Goal: Find specific page/section: Find specific page/section

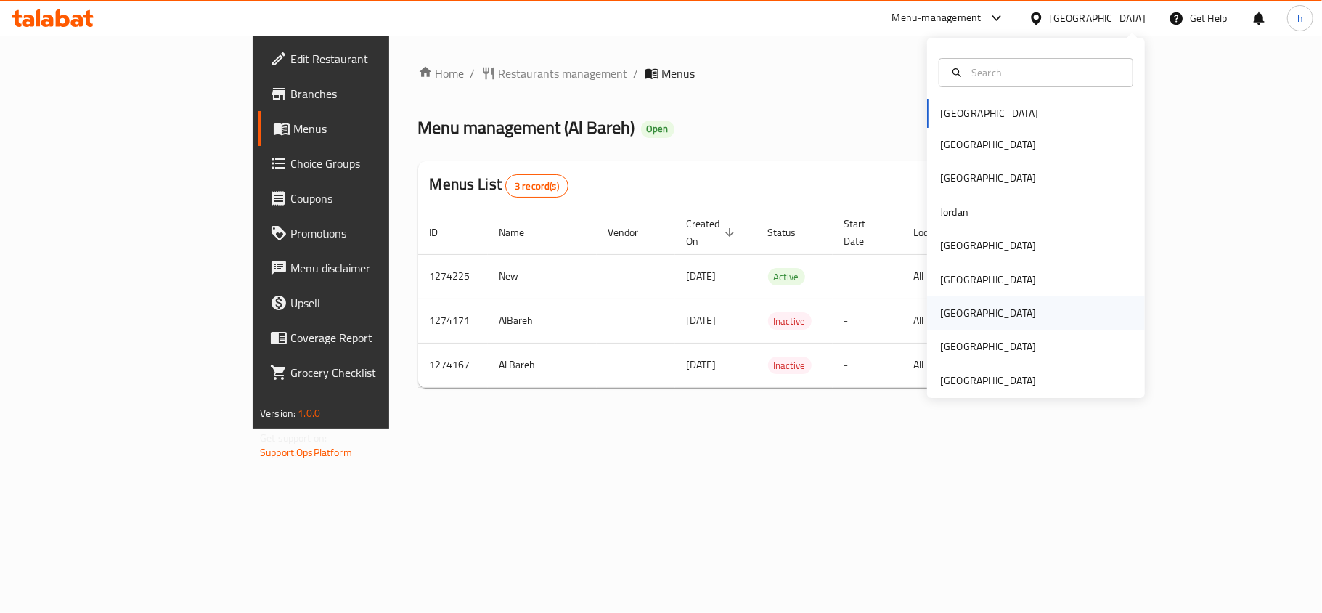
click at [951, 311] on div "[GEOGRAPHIC_DATA]" at bounding box center [988, 312] width 119 height 33
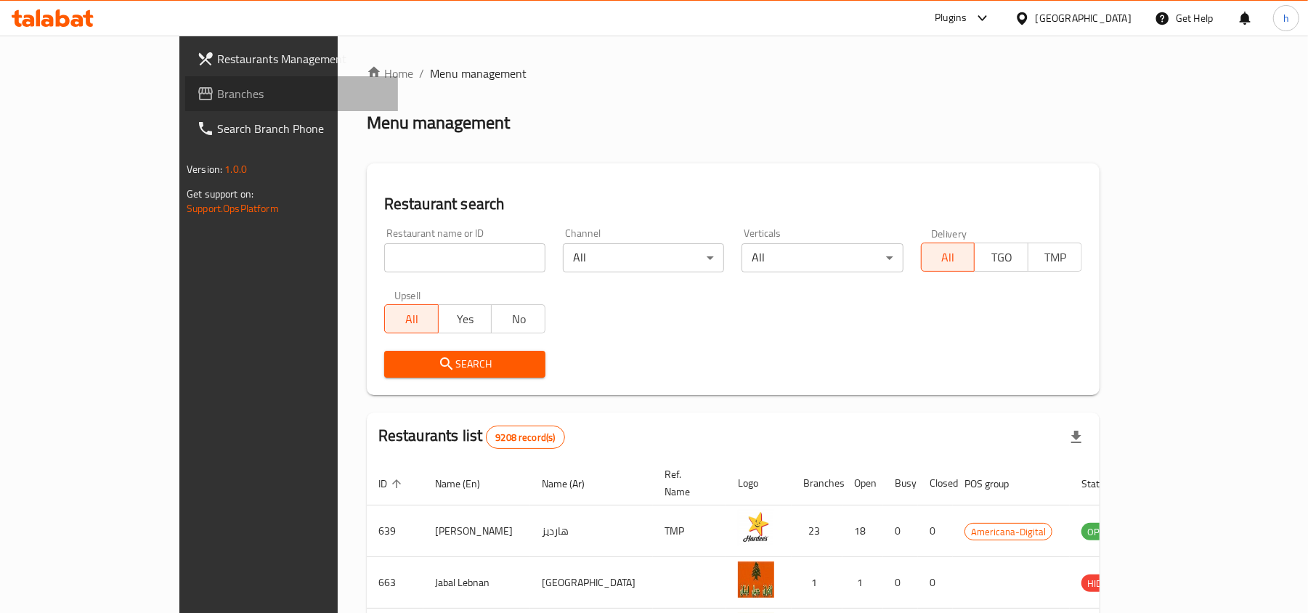
click at [217, 91] on span "Branches" at bounding box center [301, 93] width 169 height 17
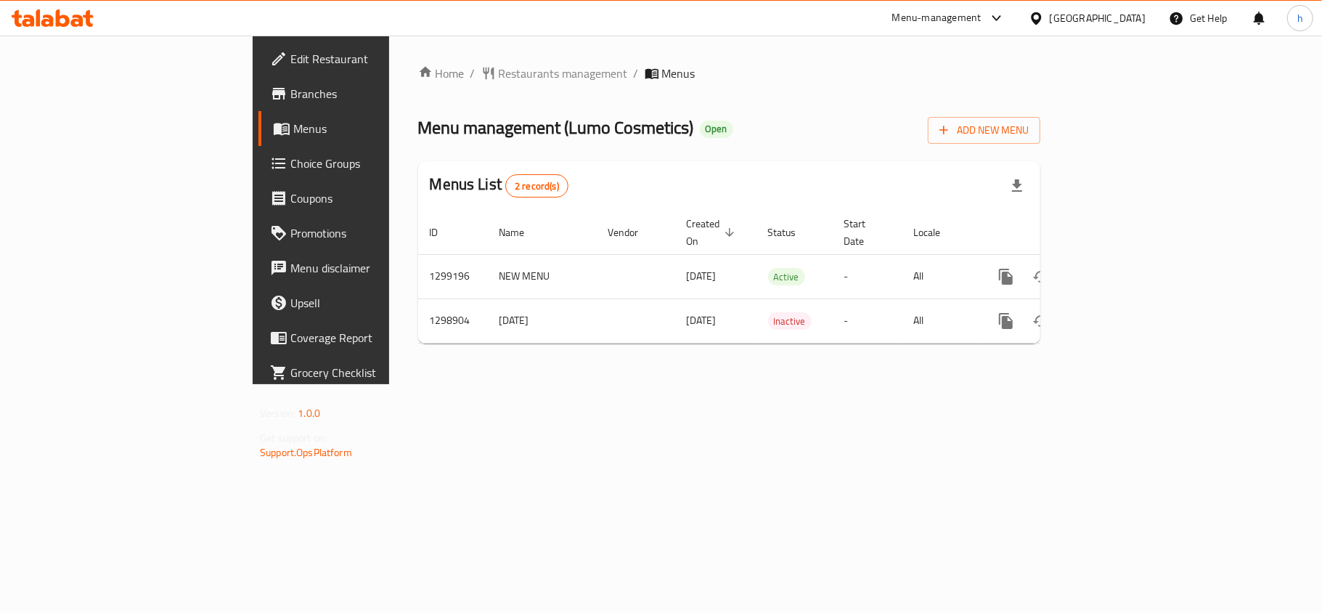
click at [1128, 16] on div "[GEOGRAPHIC_DATA]" at bounding box center [1098, 18] width 96 height 16
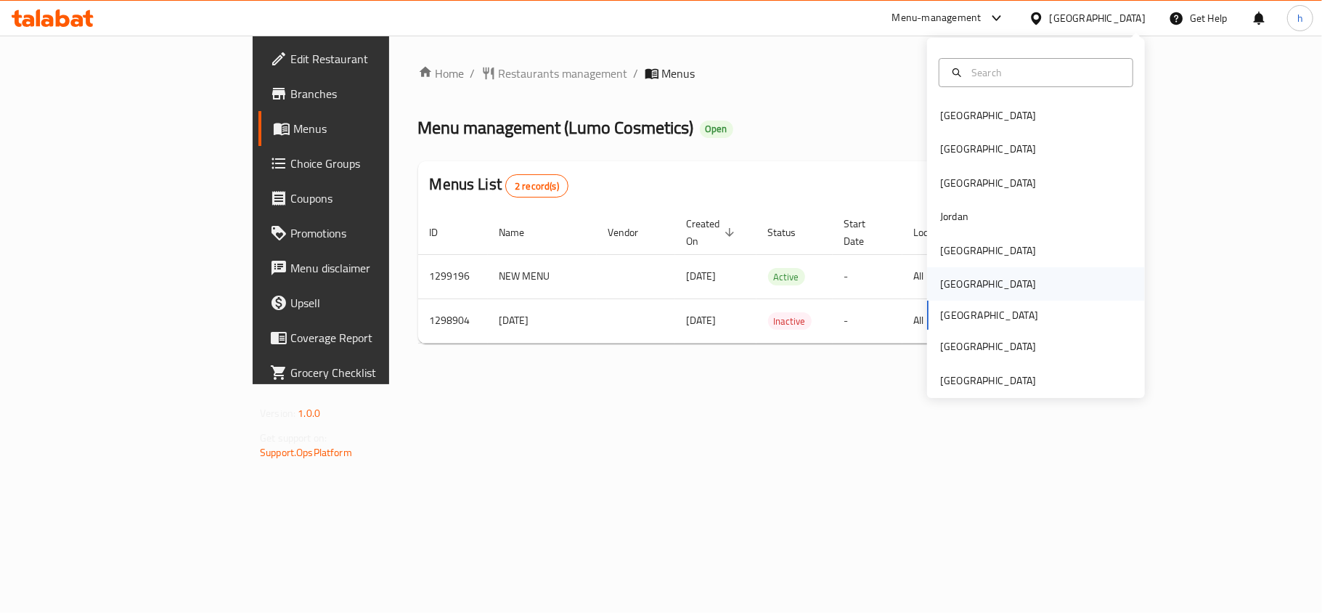
click at [956, 290] on div "[GEOGRAPHIC_DATA]" at bounding box center [988, 283] width 119 height 33
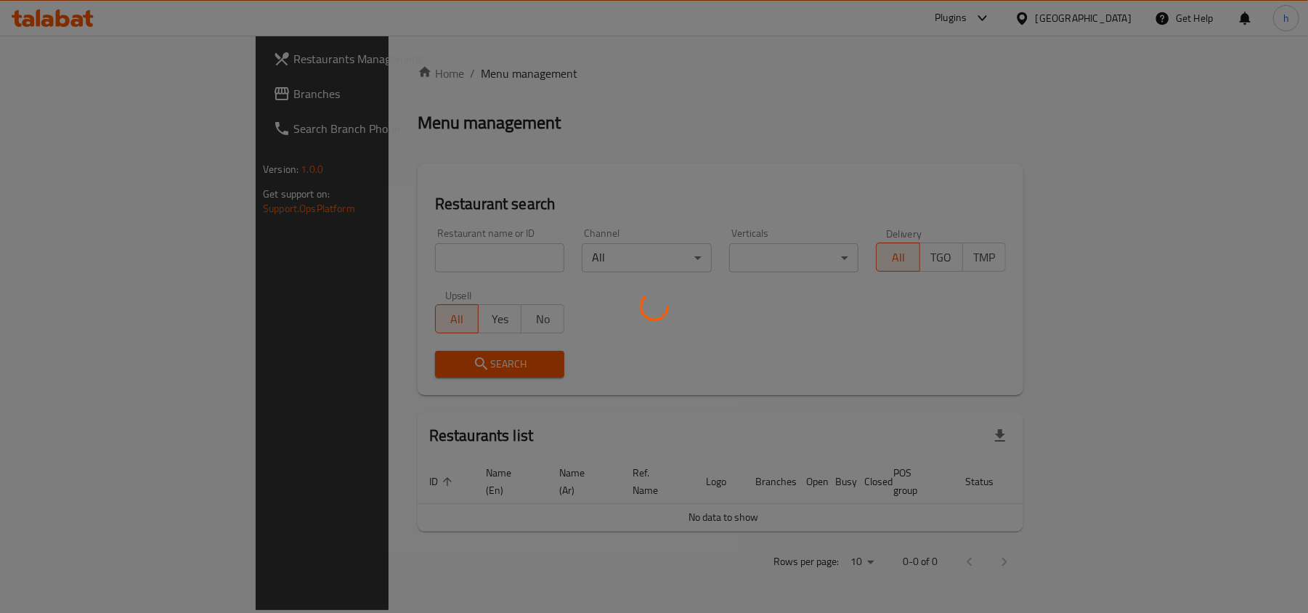
click at [57, 90] on div at bounding box center [654, 306] width 1308 height 613
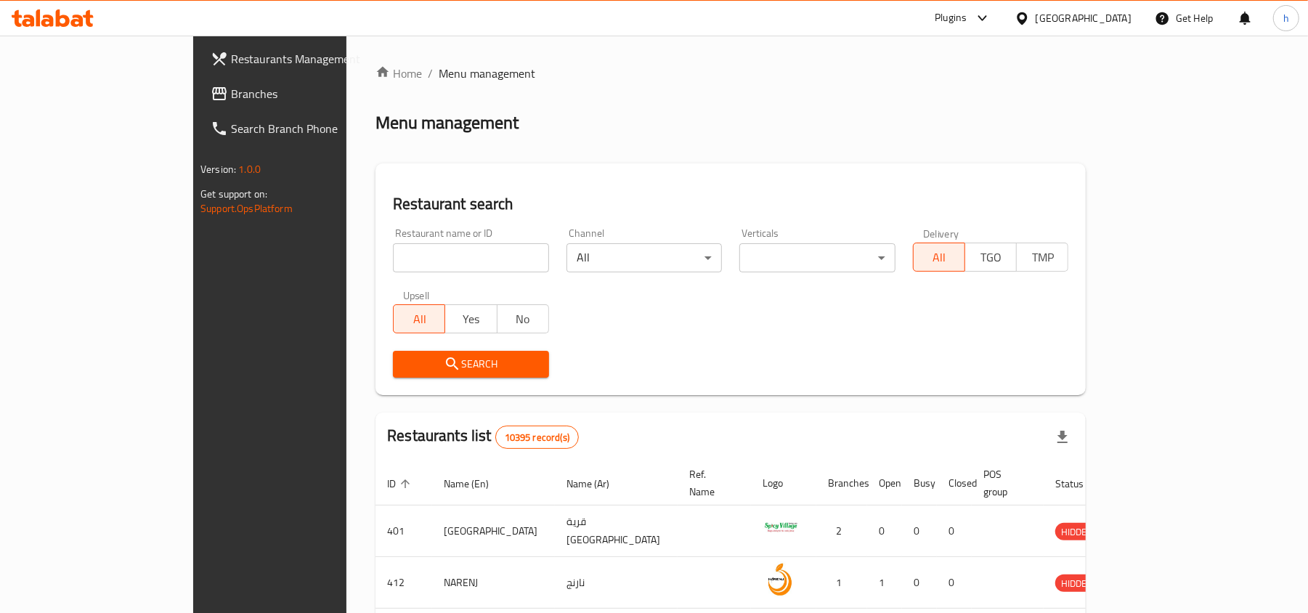
click at [231, 90] on span "Branches" at bounding box center [315, 93] width 169 height 17
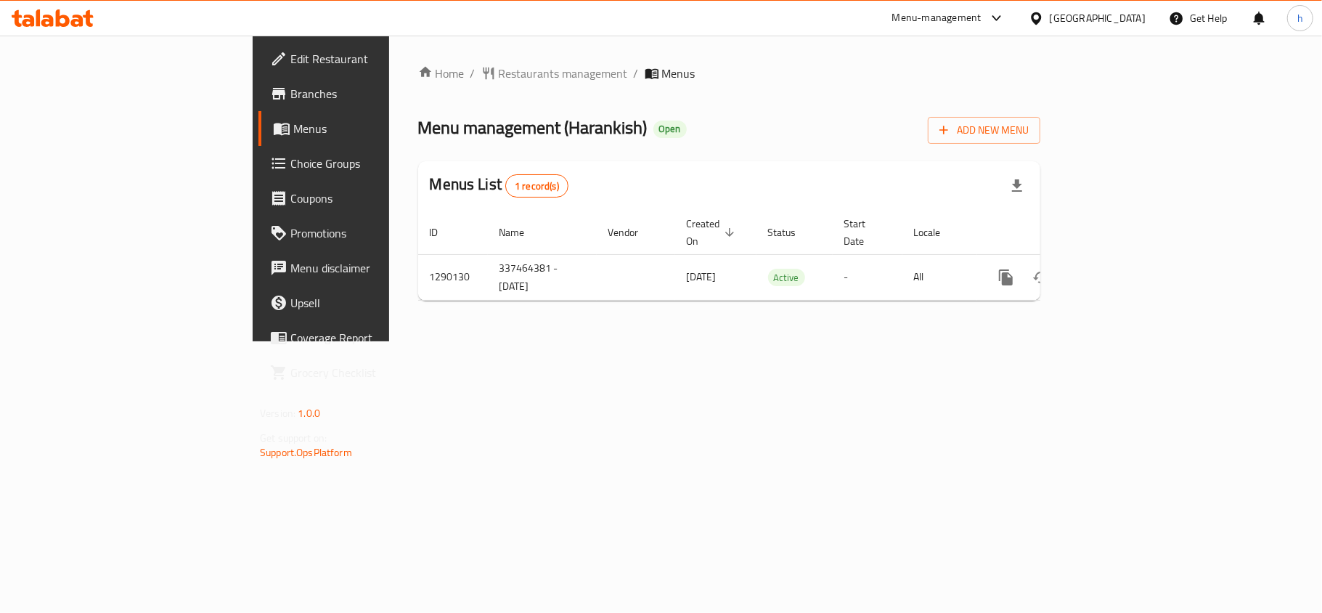
click at [1136, 17] on div "[GEOGRAPHIC_DATA]" at bounding box center [1098, 18] width 96 height 16
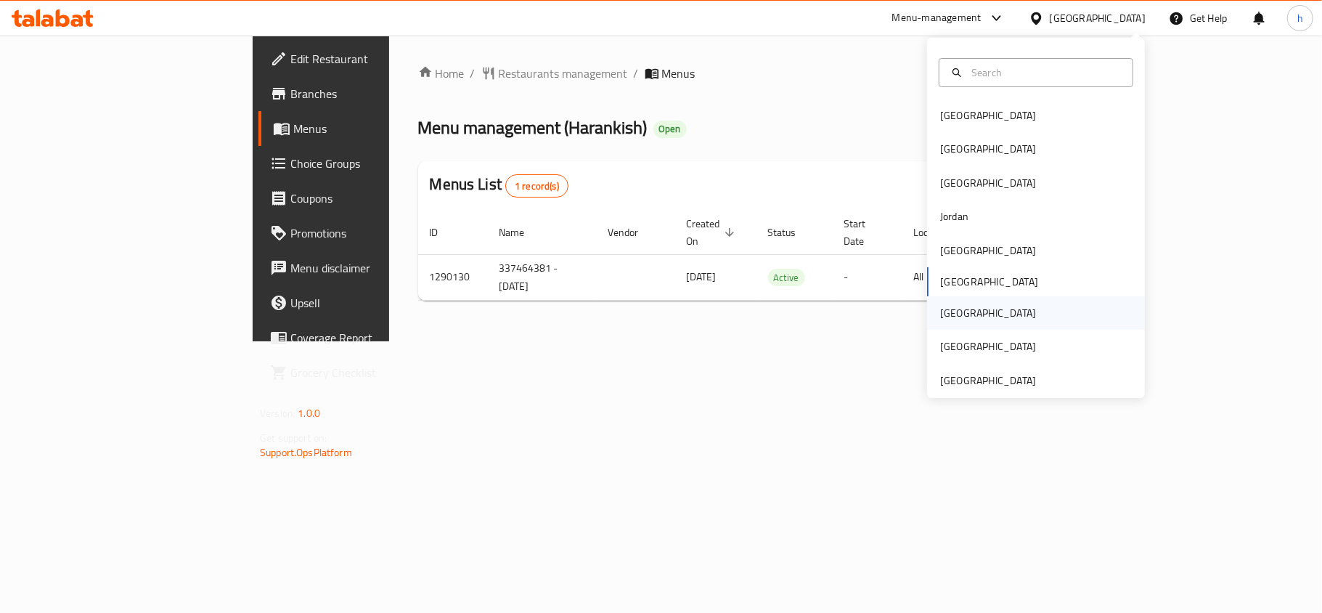
click at [971, 305] on div "[GEOGRAPHIC_DATA]" at bounding box center [1036, 312] width 218 height 33
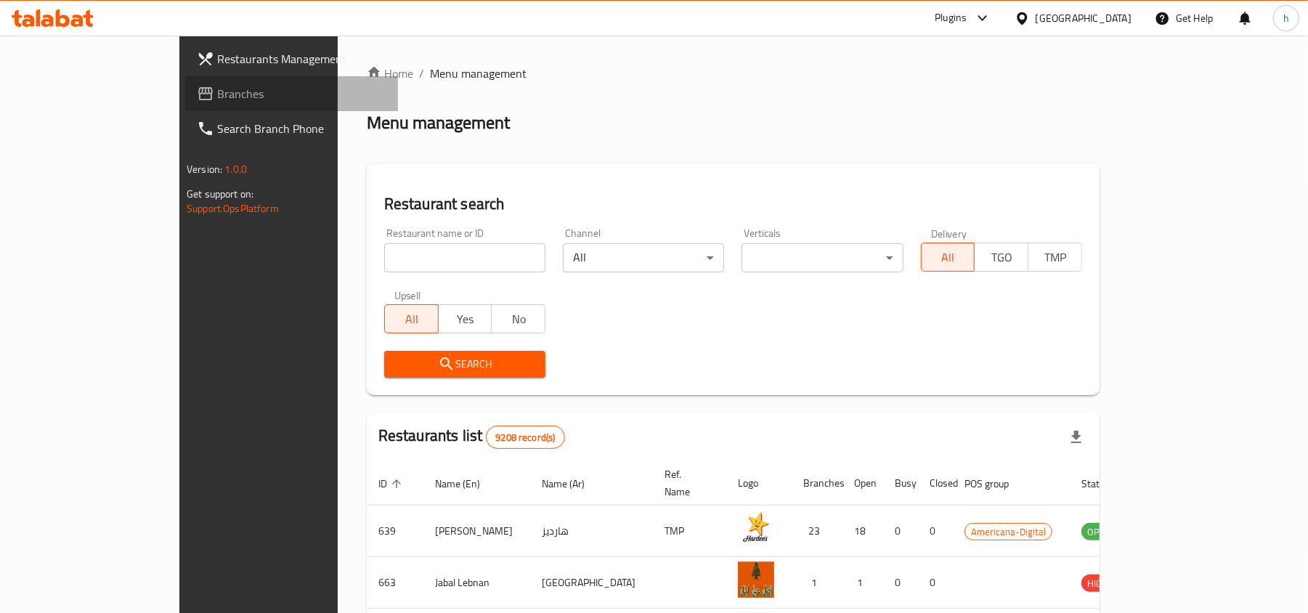
click at [217, 87] on span "Branches" at bounding box center [301, 93] width 169 height 17
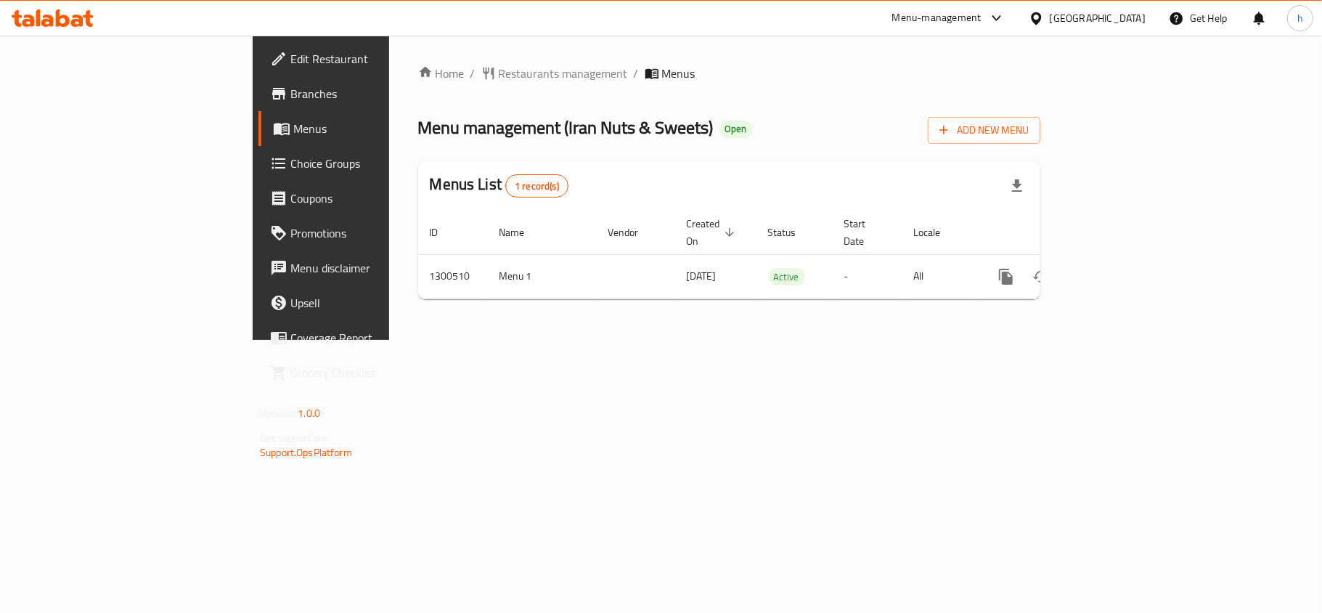
drag, startPoint x: 450, startPoint y: 352, endPoint x: 399, endPoint y: 30, distance: 325.7
click at [450, 338] on div "Home / Restaurants management / Menus Menu management ( Iran Nuts & Sweets ) Op…" at bounding box center [729, 188] width 680 height 304
click at [1160, 23] on div "Get Help" at bounding box center [1198, 18] width 82 height 35
click at [1134, 22] on div "[GEOGRAPHIC_DATA]" at bounding box center [1098, 18] width 96 height 16
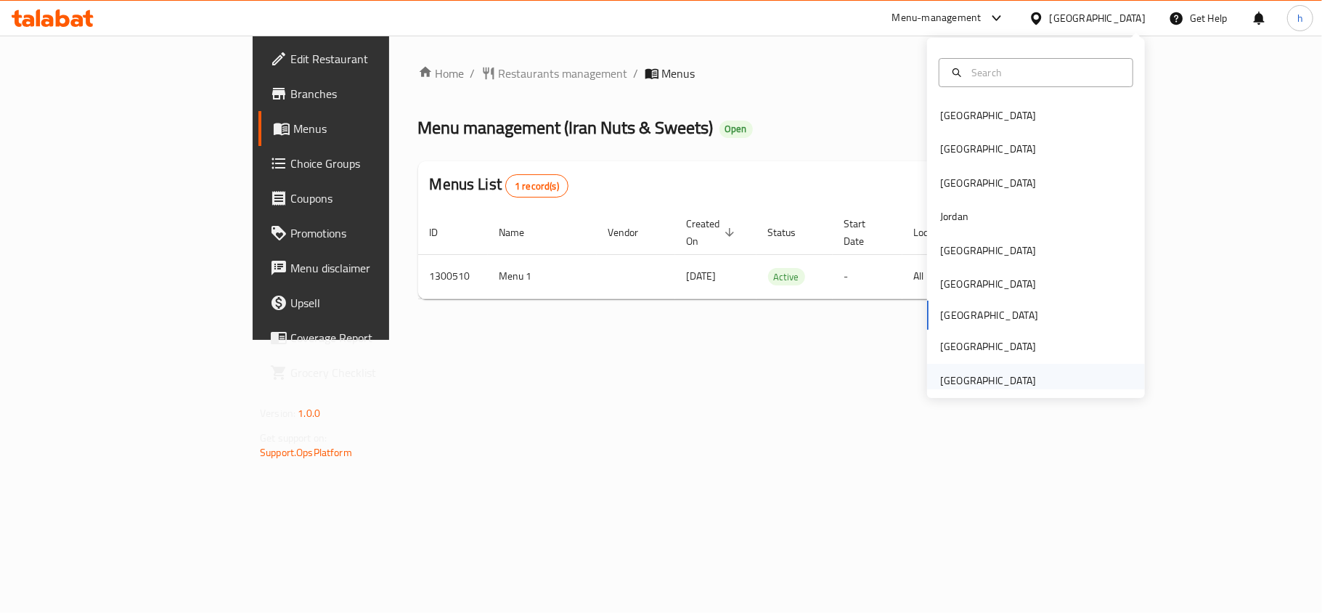
click at [1009, 376] on div "[GEOGRAPHIC_DATA]" at bounding box center [988, 381] width 96 height 16
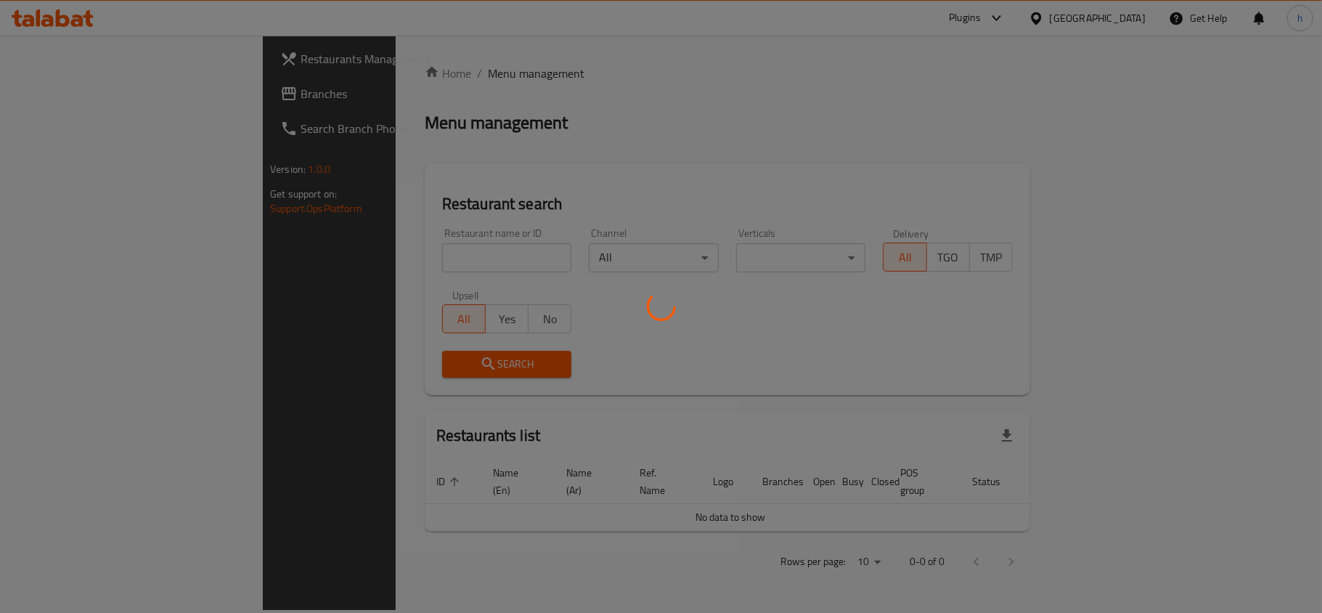
click at [50, 85] on div at bounding box center [661, 306] width 1322 height 613
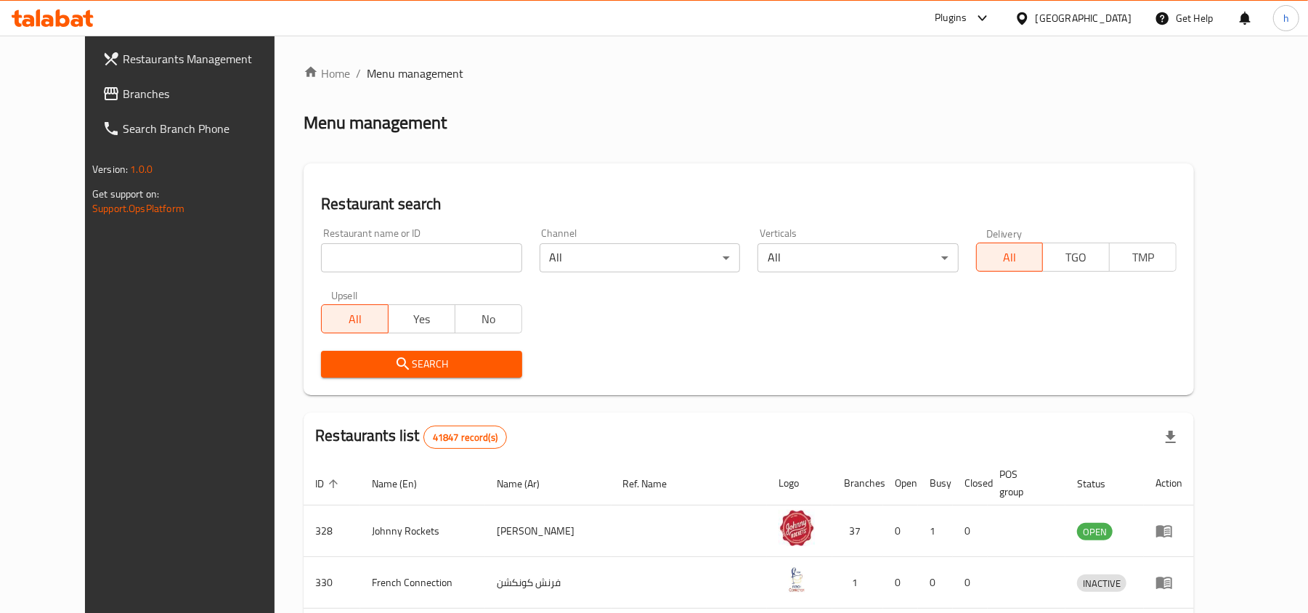
click at [123, 91] on span "Branches" at bounding box center [207, 93] width 169 height 17
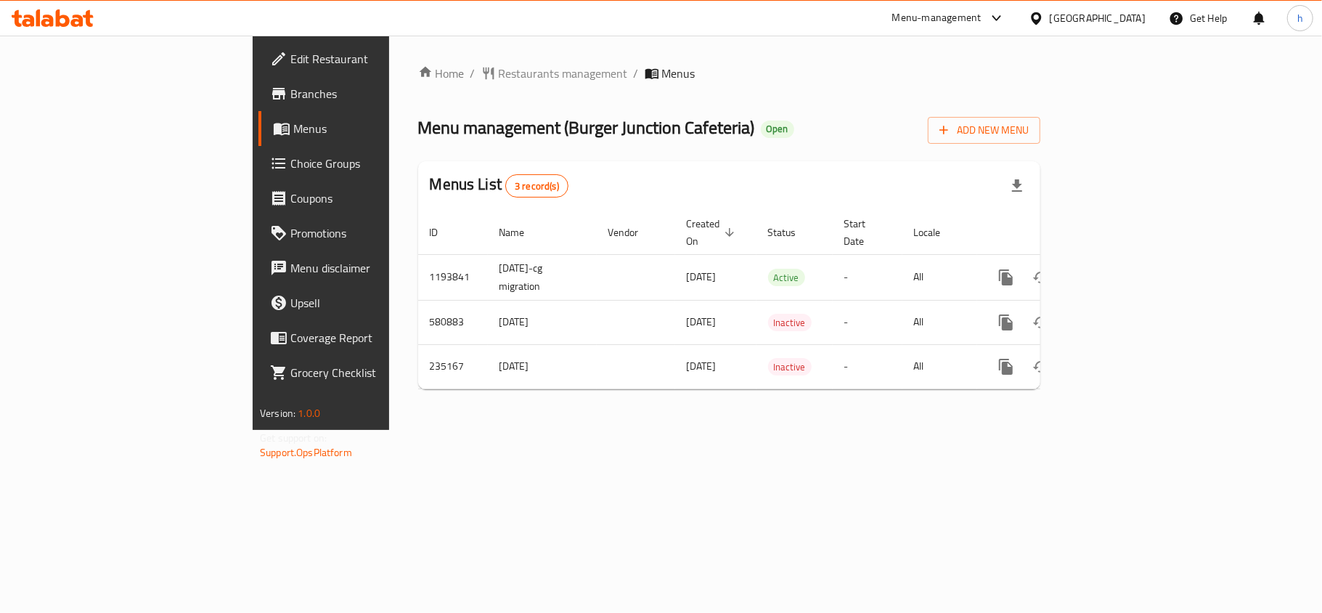
click at [1092, 15] on div "[GEOGRAPHIC_DATA]" at bounding box center [1098, 18] width 96 height 16
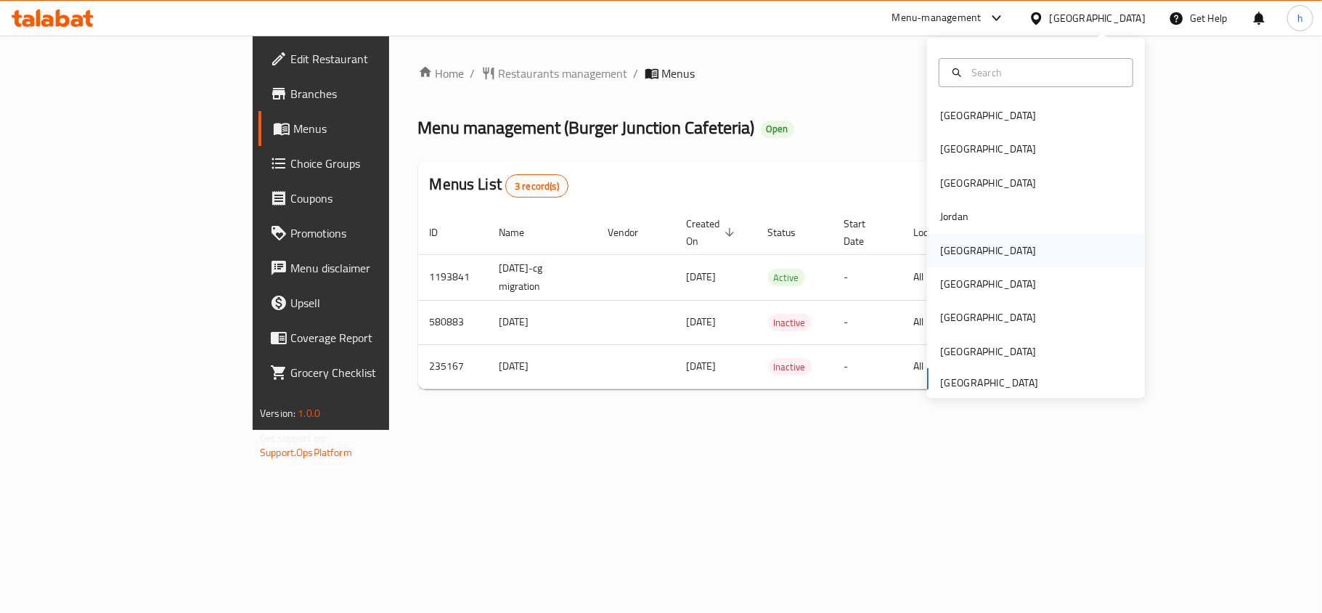
click at [994, 244] on div "[GEOGRAPHIC_DATA]" at bounding box center [1036, 250] width 218 height 33
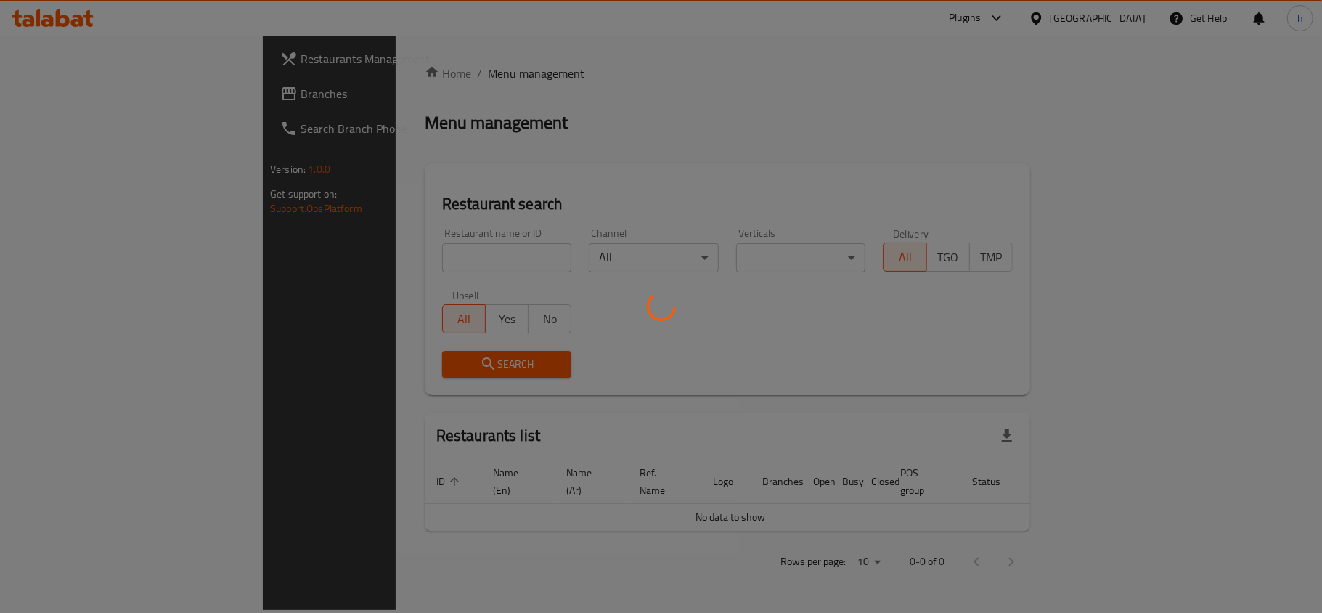
click at [54, 93] on div at bounding box center [661, 306] width 1322 height 613
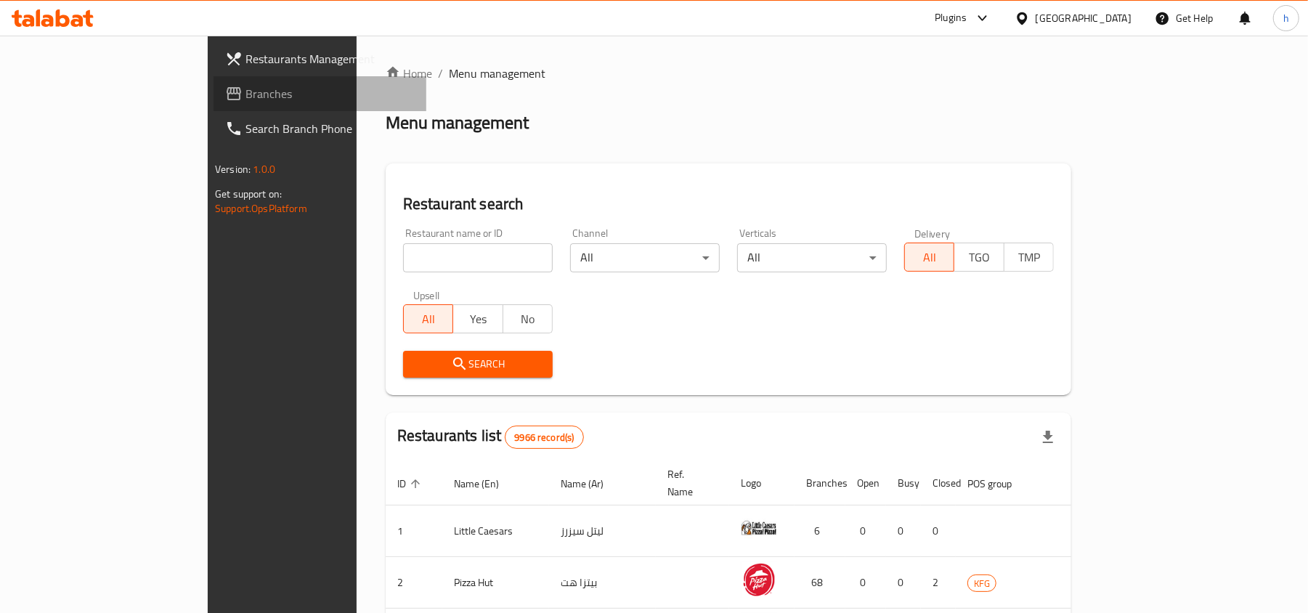
click at [245, 93] on span "Branches" at bounding box center [329, 93] width 169 height 17
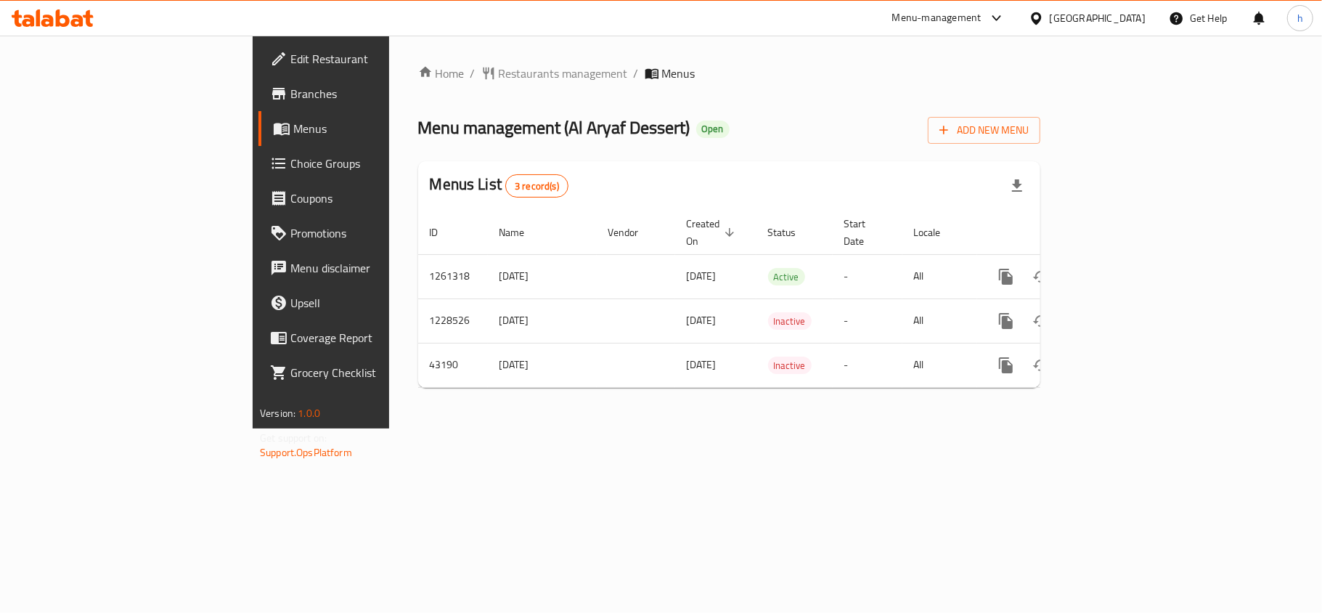
drag, startPoint x: 398, startPoint y: 475, endPoint x: 353, endPoint y: 173, distance: 305.4
click at [398, 428] on div "Home / Restaurants management / Menus Menu management ( Al Aryaf Dessert ) Open…" at bounding box center [729, 232] width 680 height 393
click at [1128, 18] on div "[GEOGRAPHIC_DATA]" at bounding box center [1098, 18] width 96 height 16
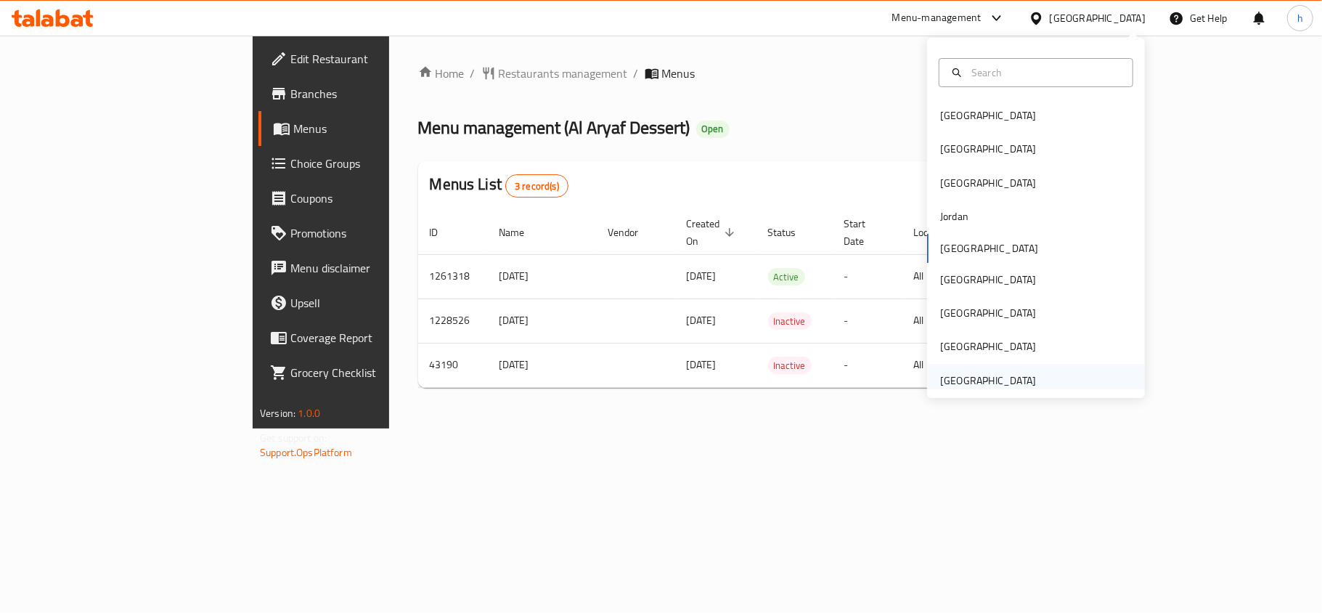
click at [998, 382] on div "[GEOGRAPHIC_DATA]" at bounding box center [988, 381] width 96 height 16
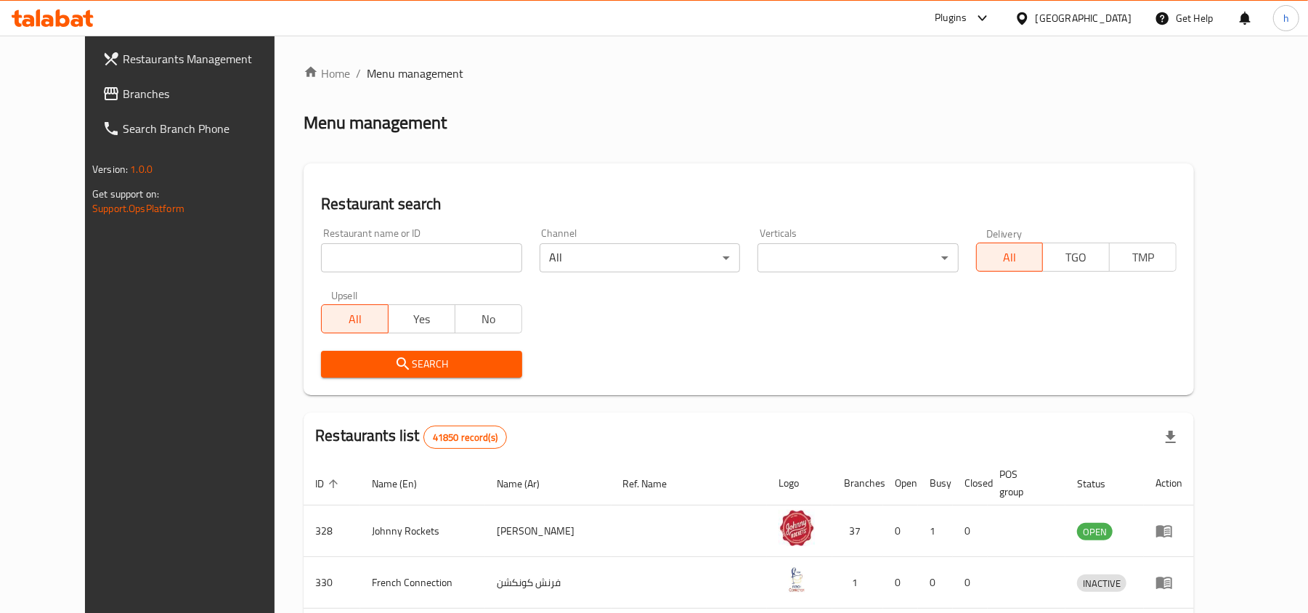
click at [123, 94] on span "Branches" at bounding box center [207, 93] width 169 height 17
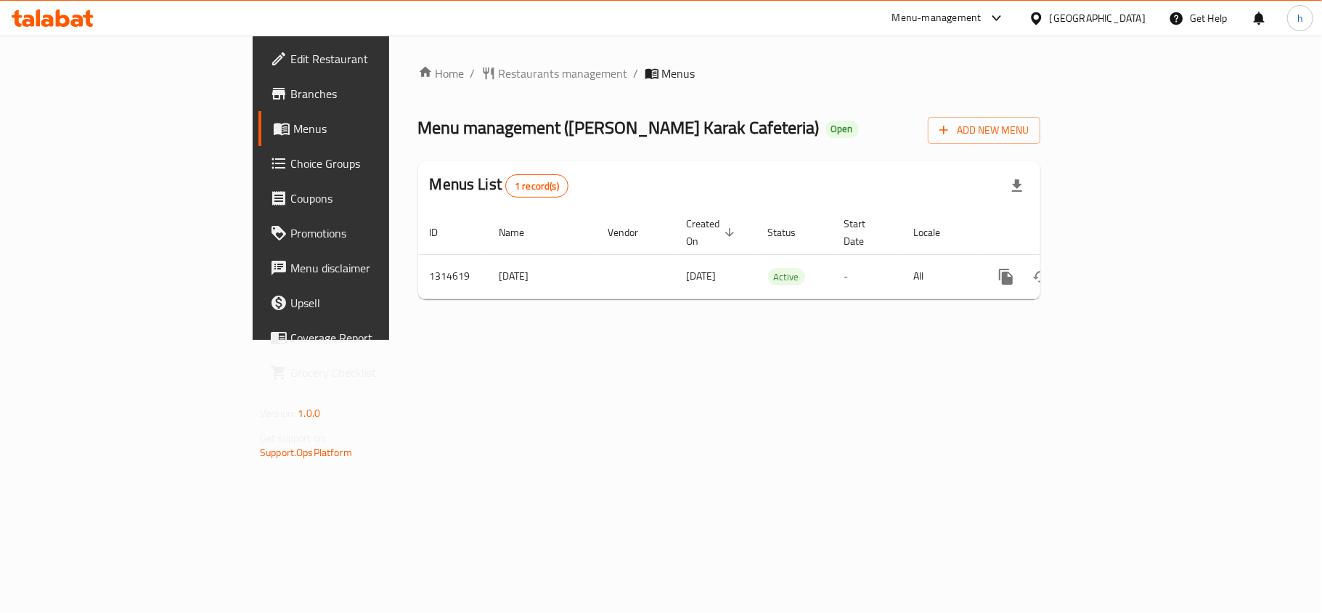
click at [521, 340] on div "Home / Restaurants management / Menus Menu management ( Malik Al Karak Cafeteri…" at bounding box center [729, 188] width 680 height 304
click at [1093, 6] on div "[GEOGRAPHIC_DATA]" at bounding box center [1087, 18] width 140 height 35
click at [1093, 21] on div "[GEOGRAPHIC_DATA]" at bounding box center [1098, 18] width 96 height 16
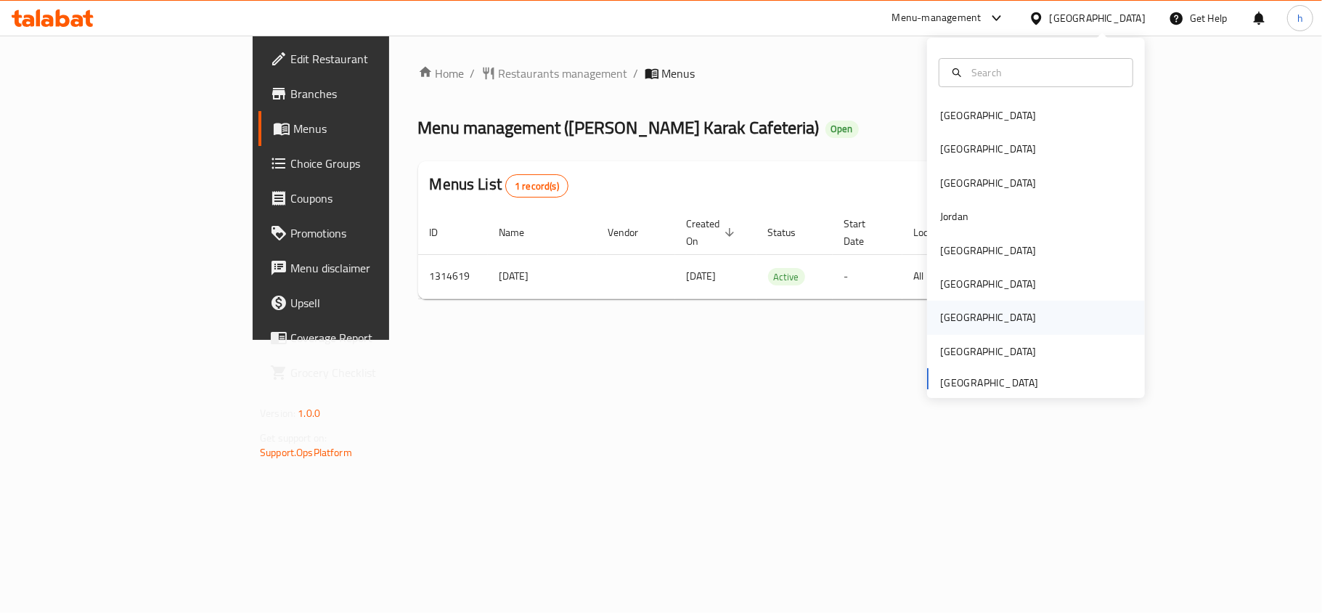
click at [950, 314] on div "[GEOGRAPHIC_DATA]" at bounding box center [988, 317] width 96 height 16
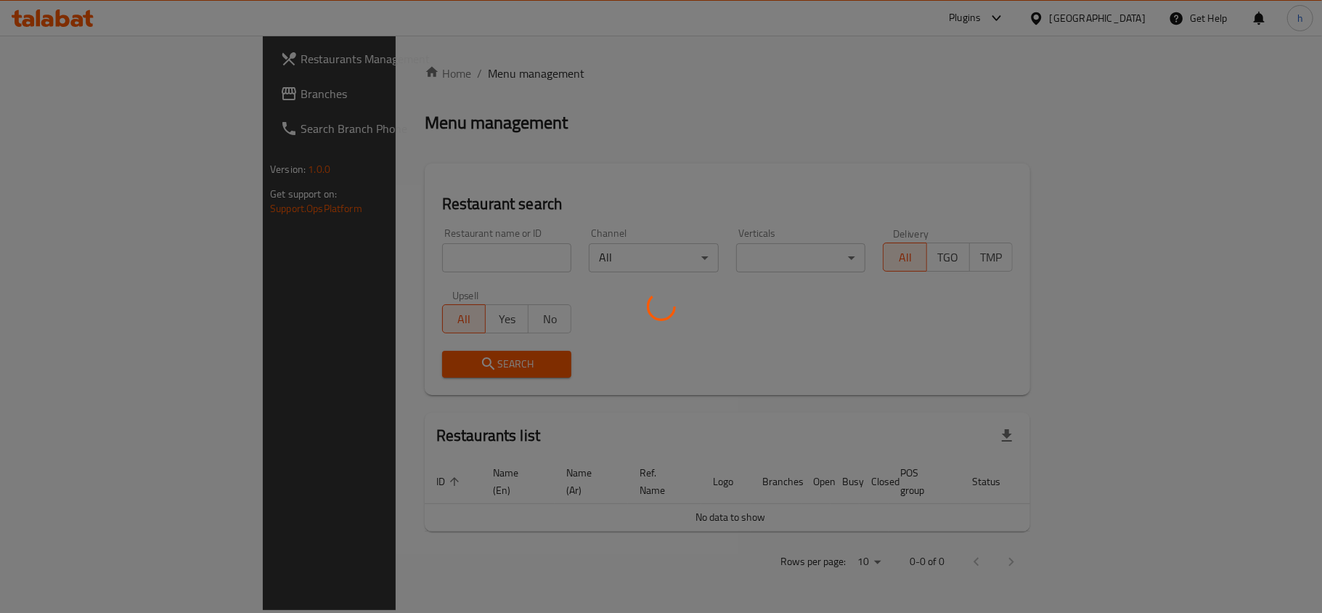
click at [68, 91] on div at bounding box center [661, 306] width 1322 height 613
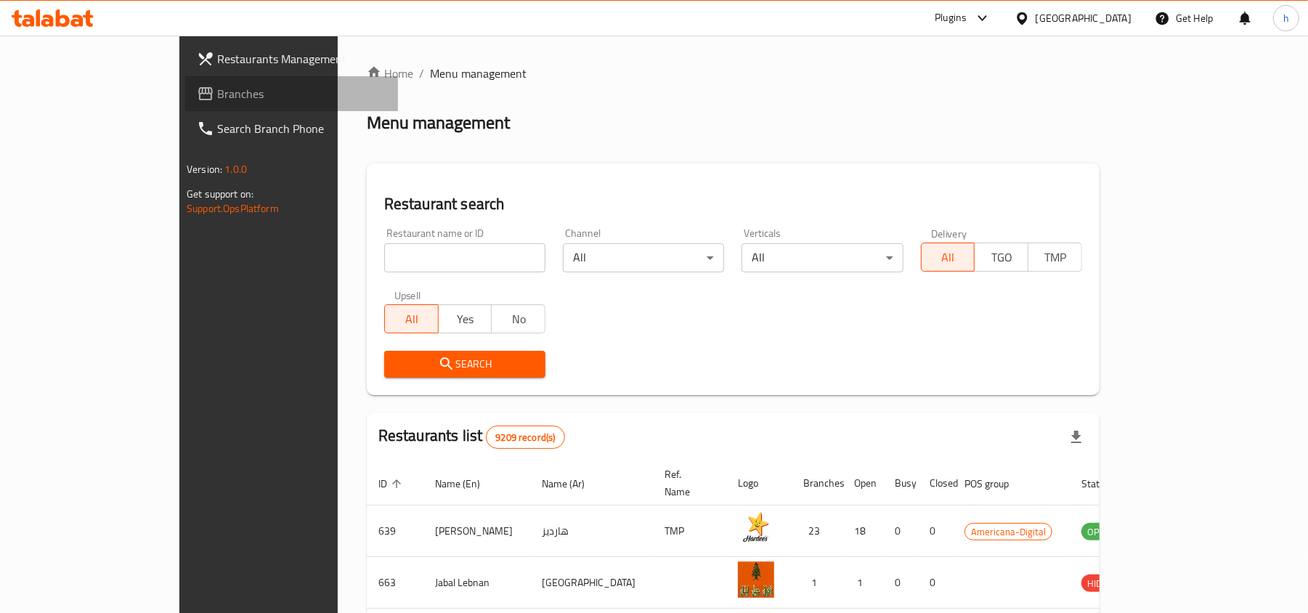
click at [217, 91] on span "Branches" at bounding box center [301, 93] width 169 height 17
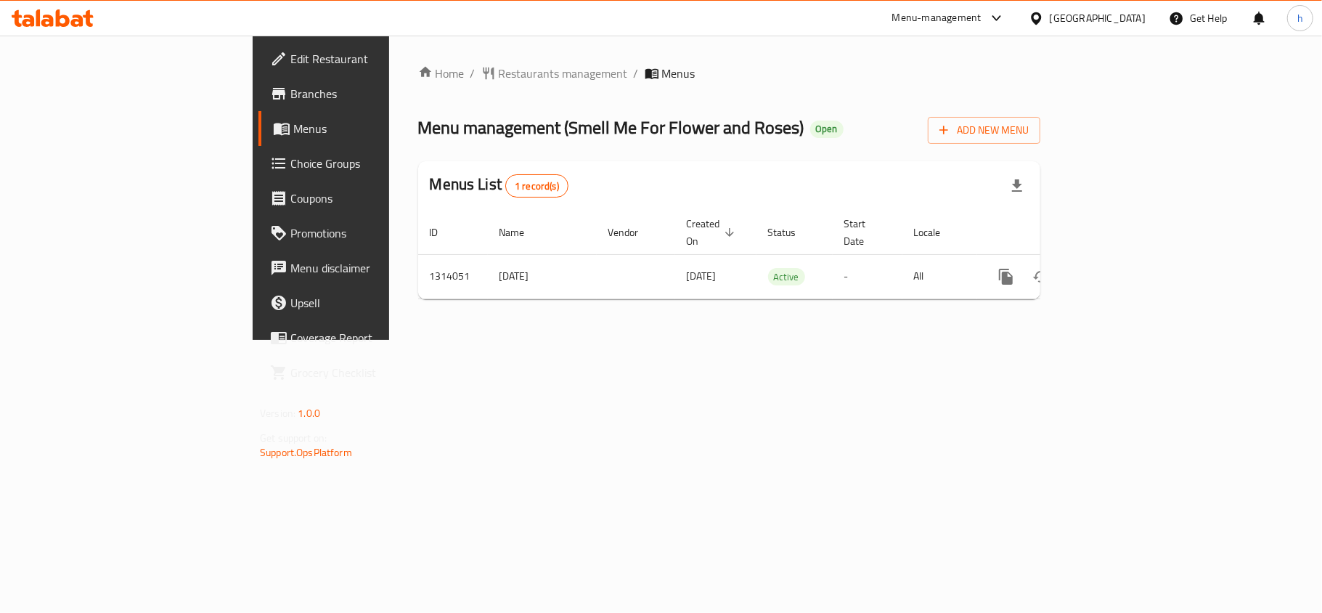
click at [444, 340] on div "Home / Restaurants management / Menus Menu management ( Smell Me For Flower and…" at bounding box center [729, 188] width 680 height 304
click at [1050, 12] on div at bounding box center [1039, 18] width 21 height 16
click at [499, 70] on span "Restaurants management" at bounding box center [563, 73] width 129 height 17
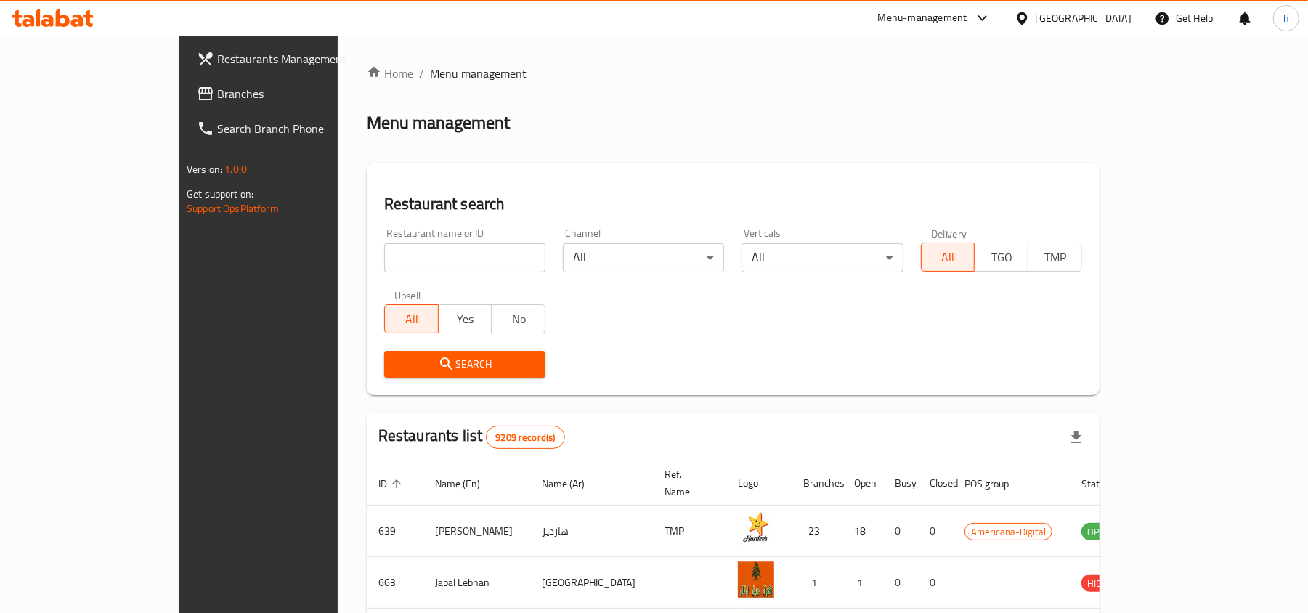
click at [217, 89] on span "Branches" at bounding box center [301, 93] width 169 height 17
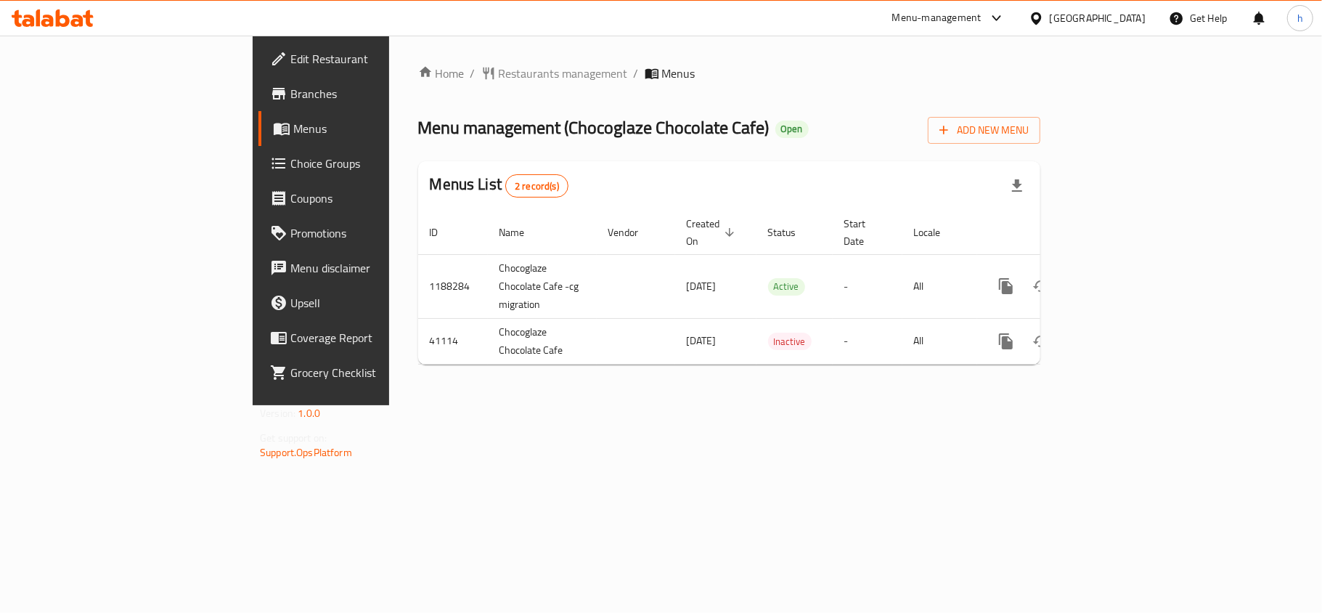
click at [511, 405] on div "Home / Restaurants management / Menus Menu management ( Chocoglaze Chocolate Ca…" at bounding box center [729, 221] width 680 height 370
click at [1139, 20] on div "[GEOGRAPHIC_DATA]" at bounding box center [1098, 18] width 96 height 16
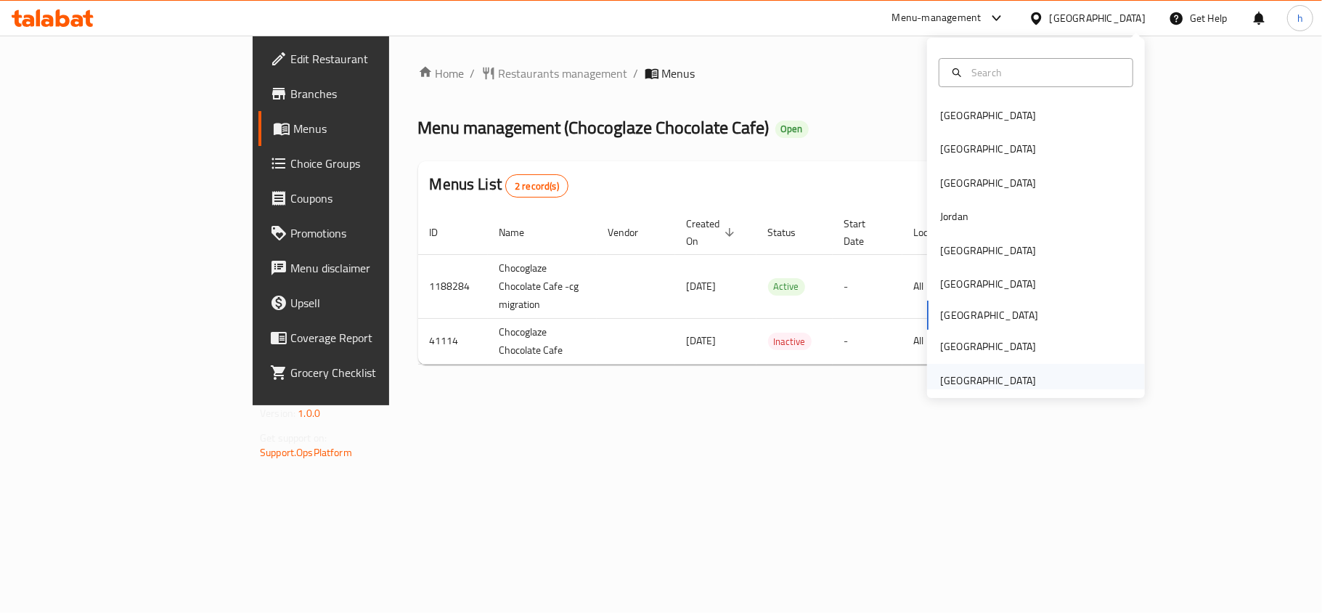
click at [963, 373] on div "[GEOGRAPHIC_DATA]" at bounding box center [988, 381] width 96 height 16
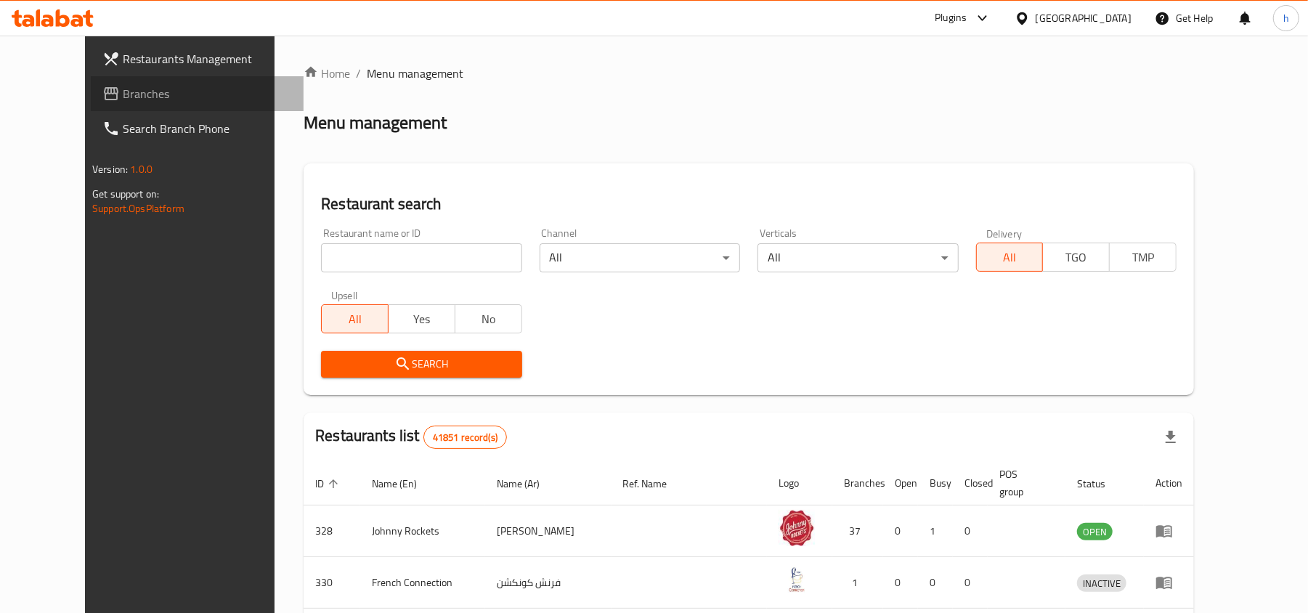
click at [123, 94] on span "Branches" at bounding box center [207, 93] width 169 height 17
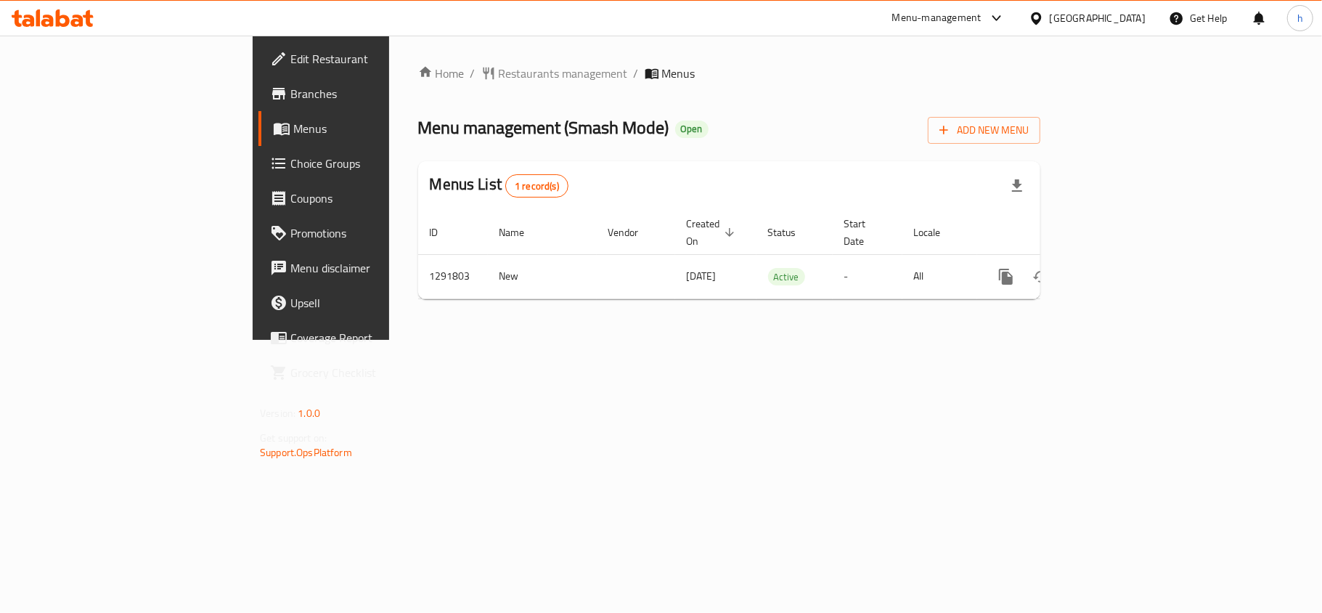
click at [1088, 20] on div "[GEOGRAPHIC_DATA]" at bounding box center [1098, 18] width 96 height 16
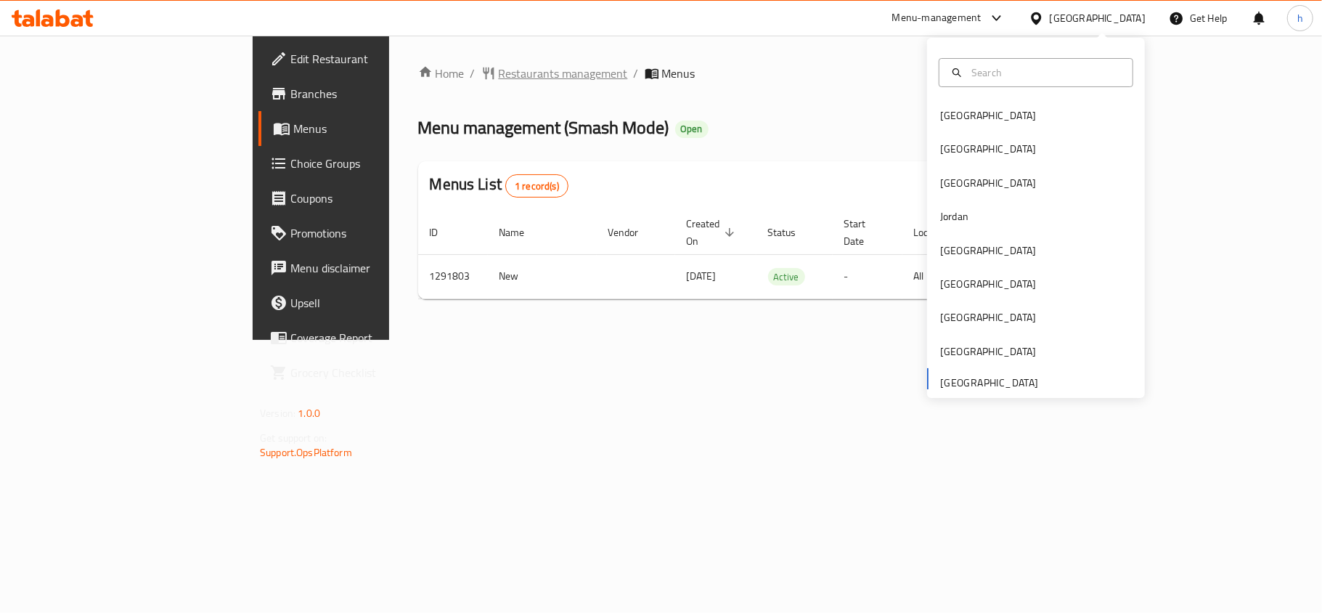
click at [499, 74] on span "Restaurants management" at bounding box center [563, 73] width 129 height 17
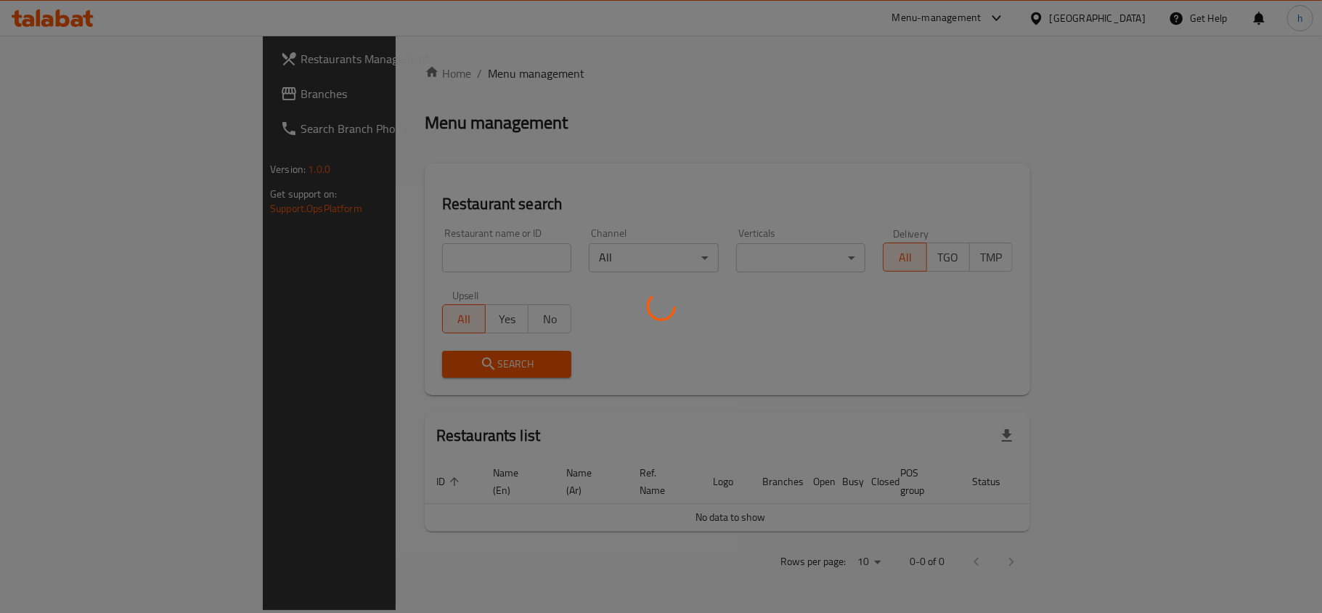
click at [55, 94] on div at bounding box center [661, 306] width 1322 height 613
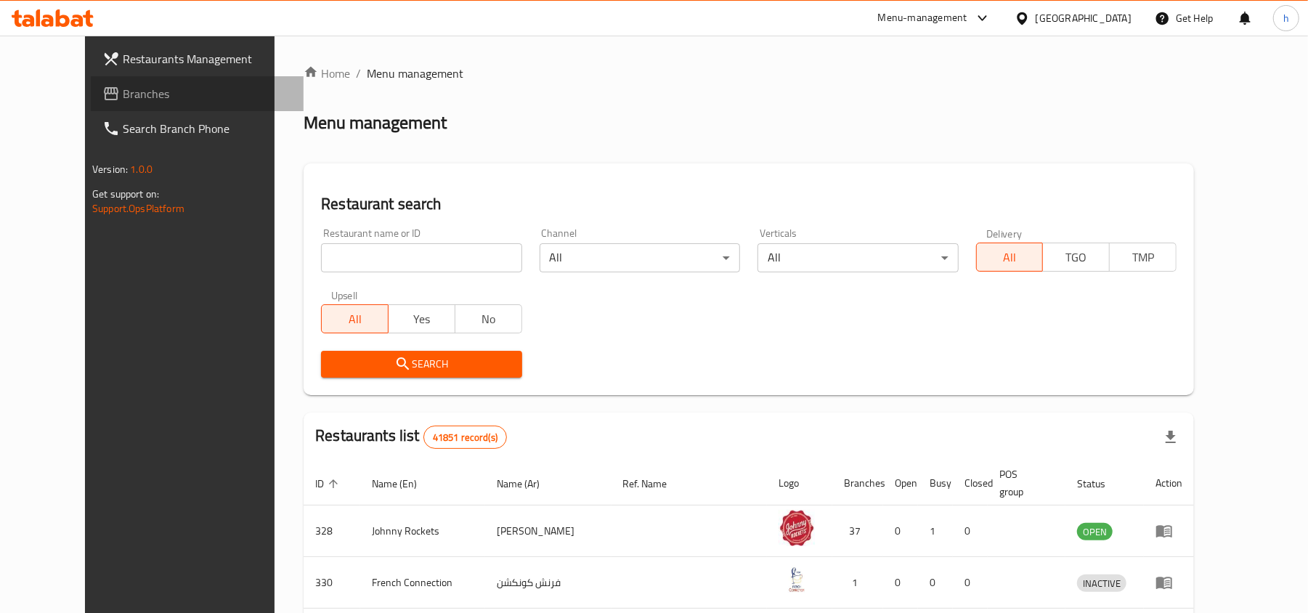
click at [123, 91] on span "Branches" at bounding box center [207, 93] width 169 height 17
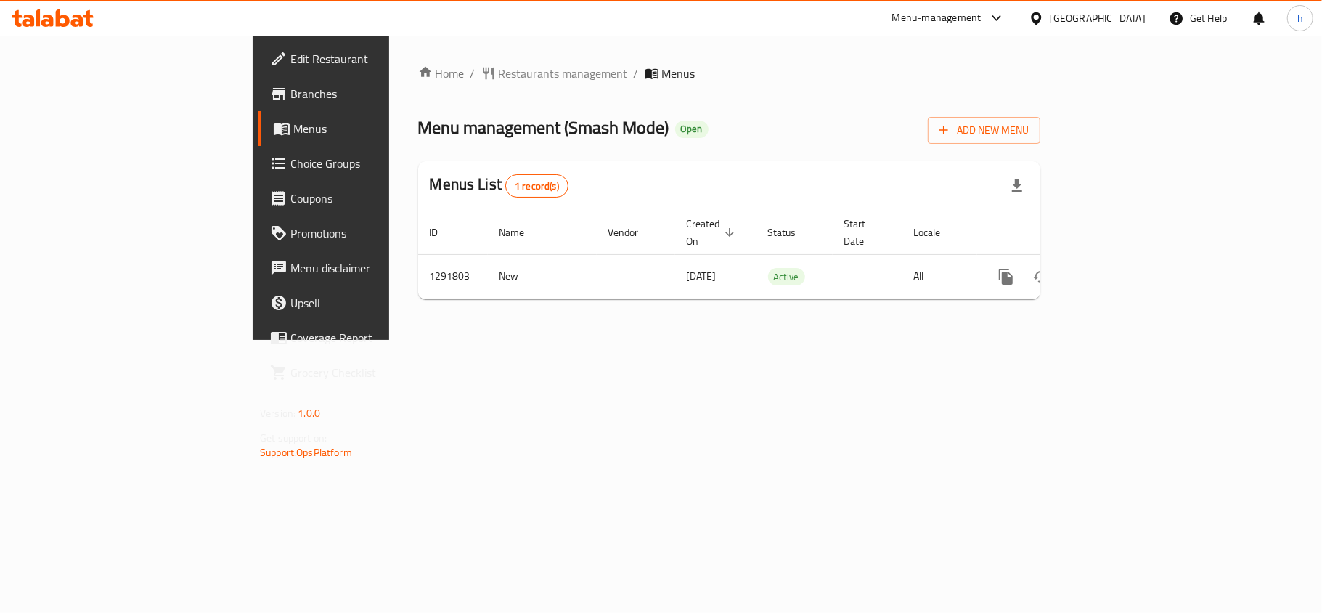
click at [608, 129] on div "Menu management ( Smash Mode ) Open Add New Menu" at bounding box center [729, 127] width 622 height 33
drag, startPoint x: 396, startPoint y: 119, endPoint x: 497, endPoint y: 131, distance: 101.6
click at [497, 131] on span "Menu management ( Smash Mode )" at bounding box center [543, 127] width 251 height 33
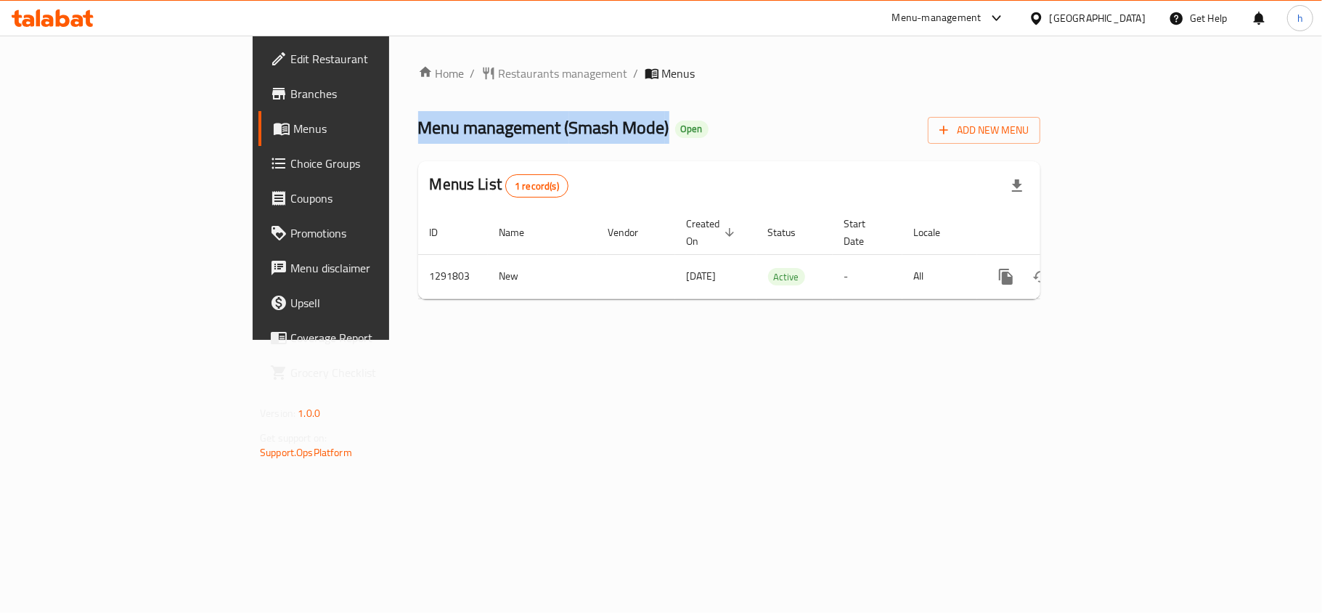
drag, startPoint x: 497, startPoint y: 131, endPoint x: 274, endPoint y: 137, distance: 222.3
click at [418, 137] on span "Menu management ( Smash Mode )" at bounding box center [543, 127] width 251 height 33
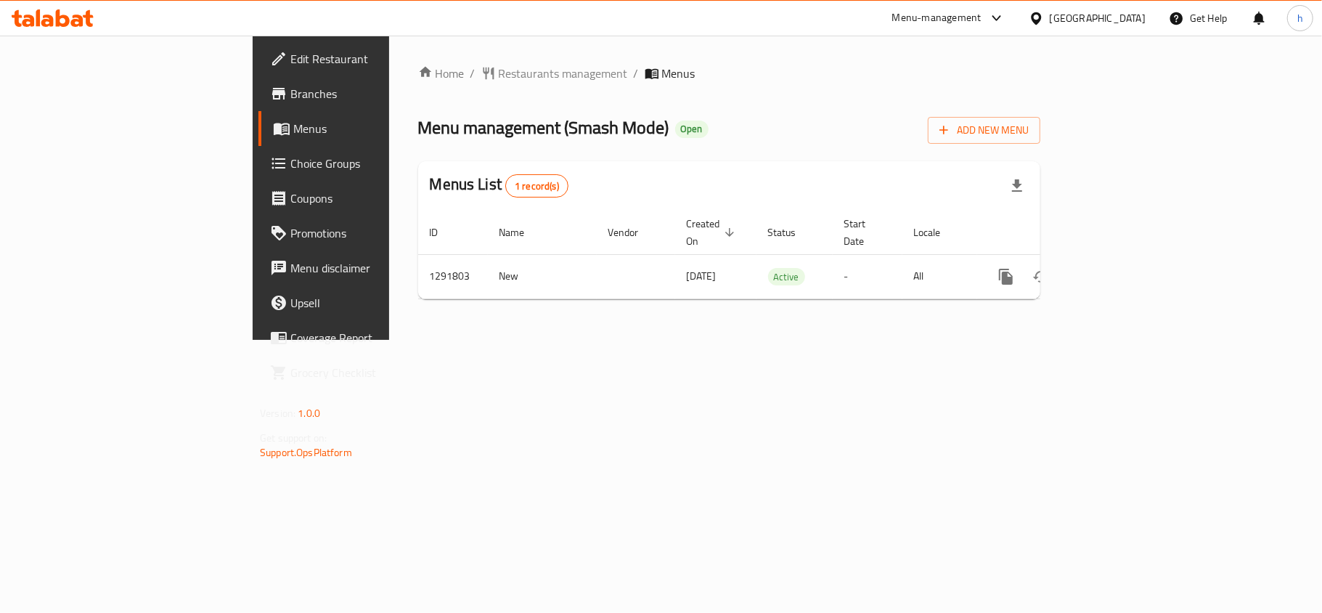
click at [418, 137] on span "Menu management ( Smash Mode )" at bounding box center [543, 127] width 251 height 33
